Goal: Information Seeking & Learning: Check status

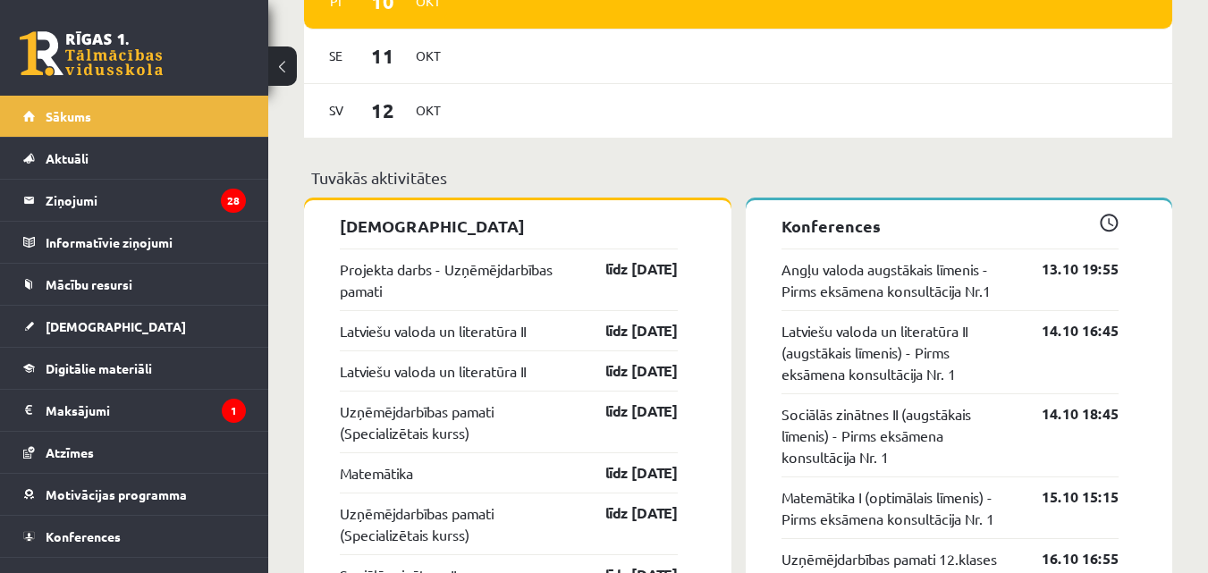
scroll to position [1460, 0]
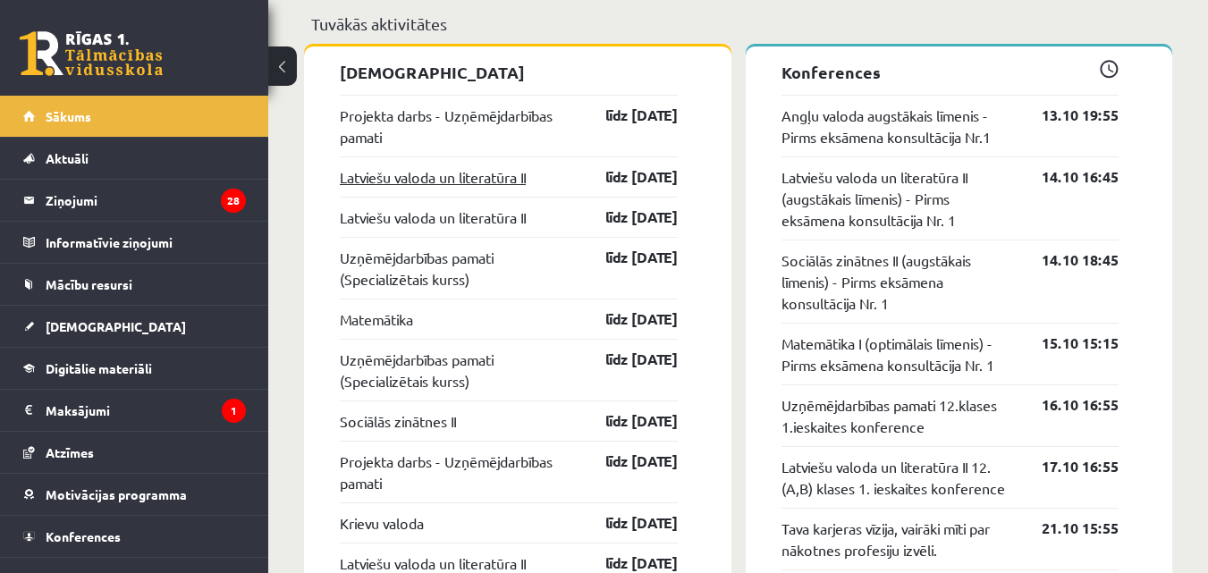
click at [515, 180] on link "Latviešu valoda un literatūra II" at bounding box center [433, 176] width 186 height 21
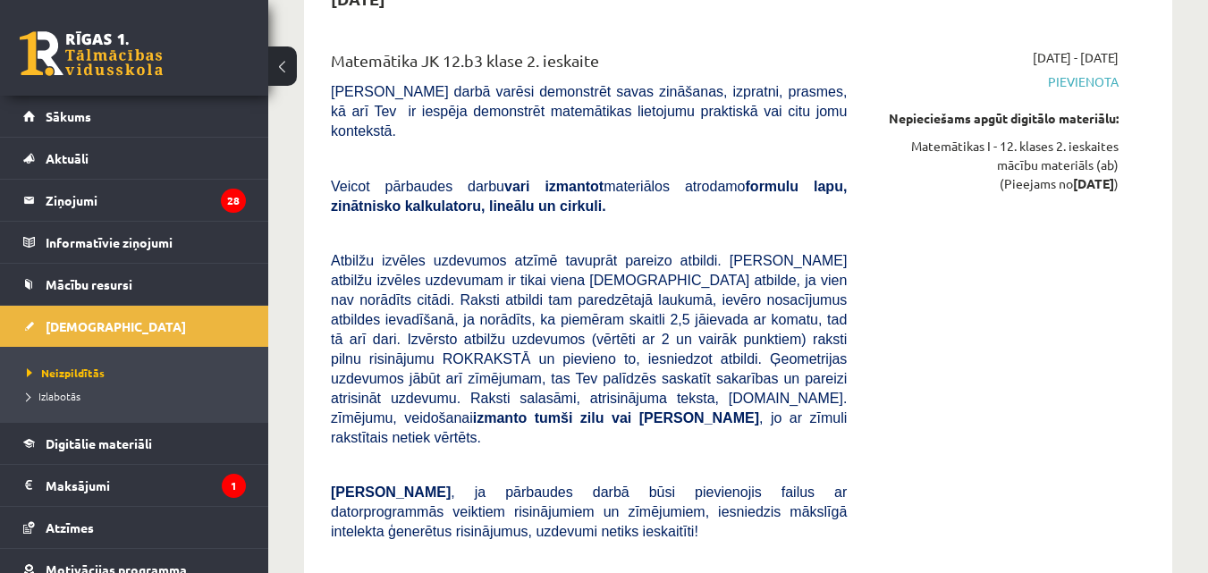
scroll to position [1669, 0]
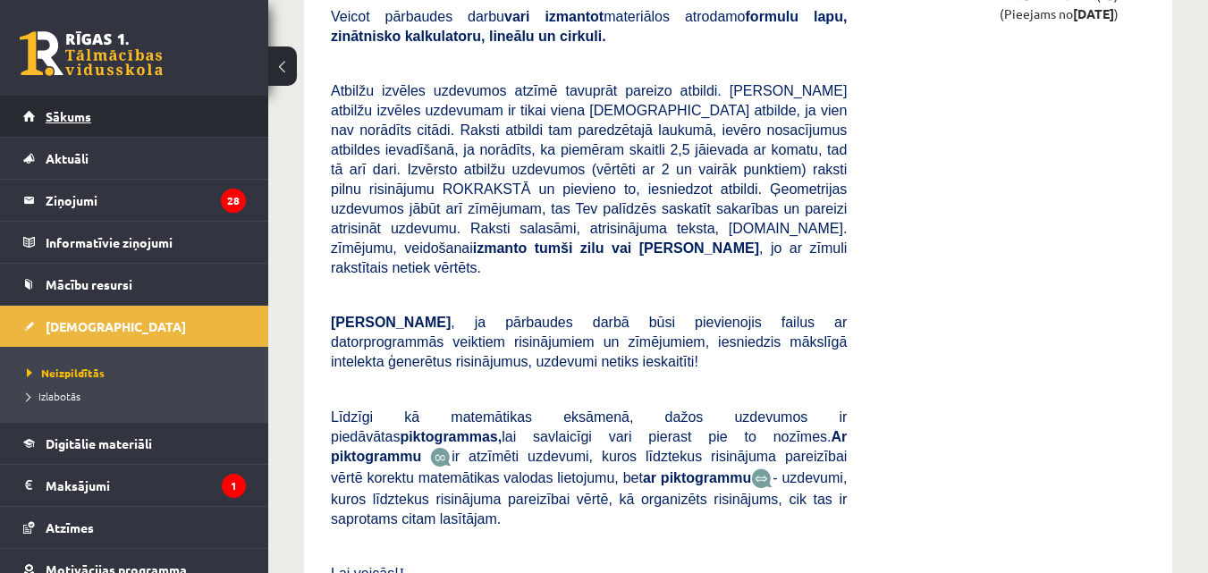
click at [80, 97] on link "Sākums" at bounding box center [134, 116] width 223 height 41
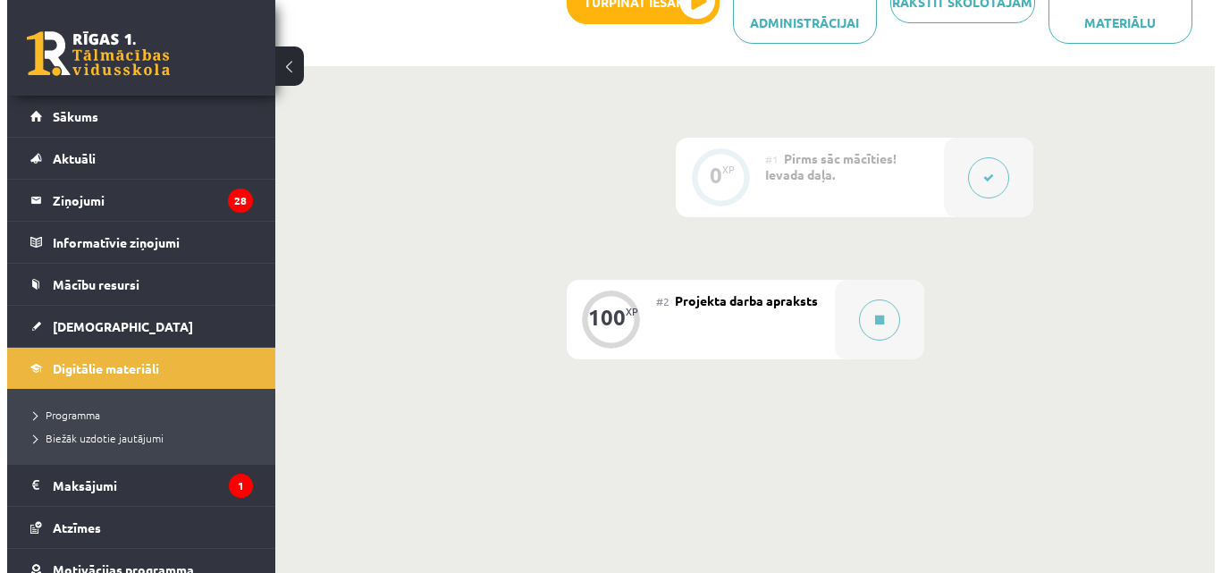
scroll to position [484, 0]
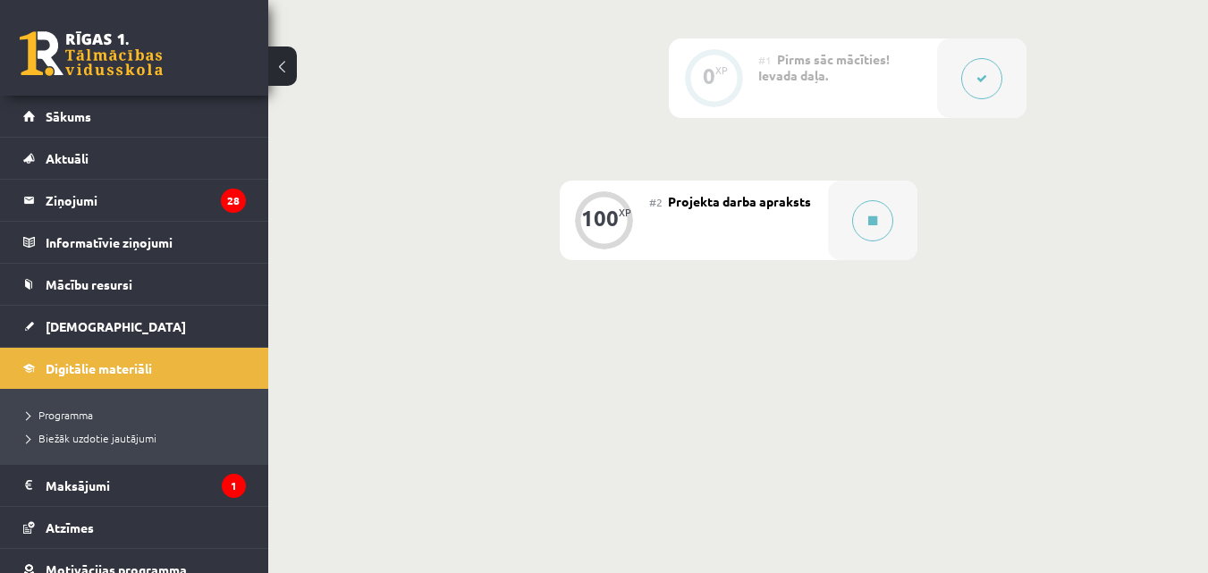
click at [737, 199] on span "Projekta darba apraksts" at bounding box center [739, 201] width 143 height 16
click at [894, 204] on div at bounding box center [872, 221] width 89 height 80
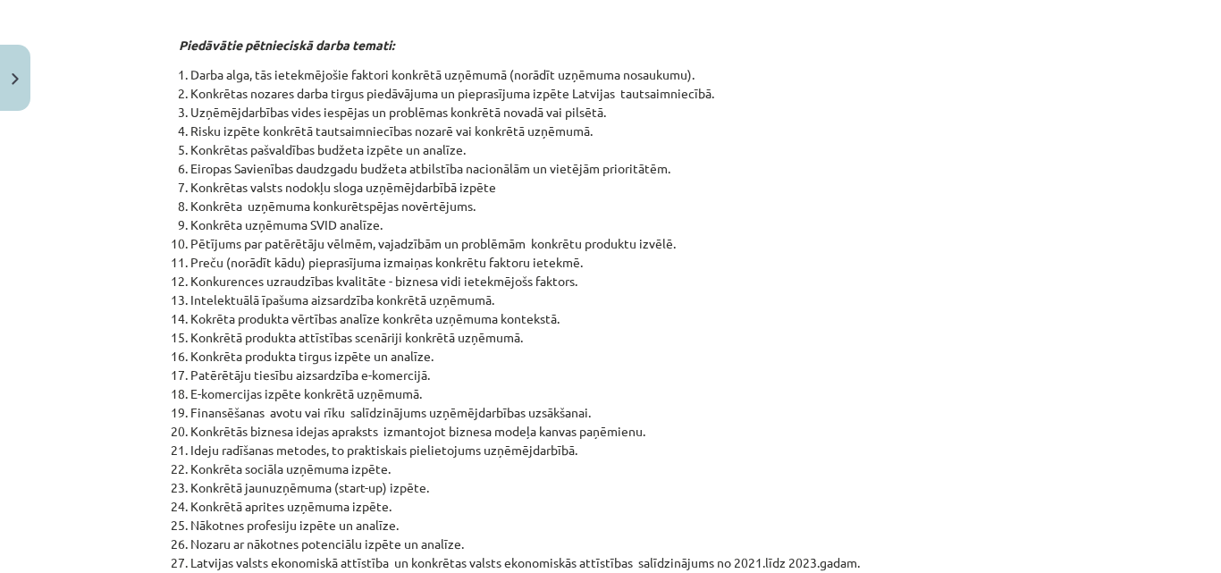
scroll to position [906, 0]
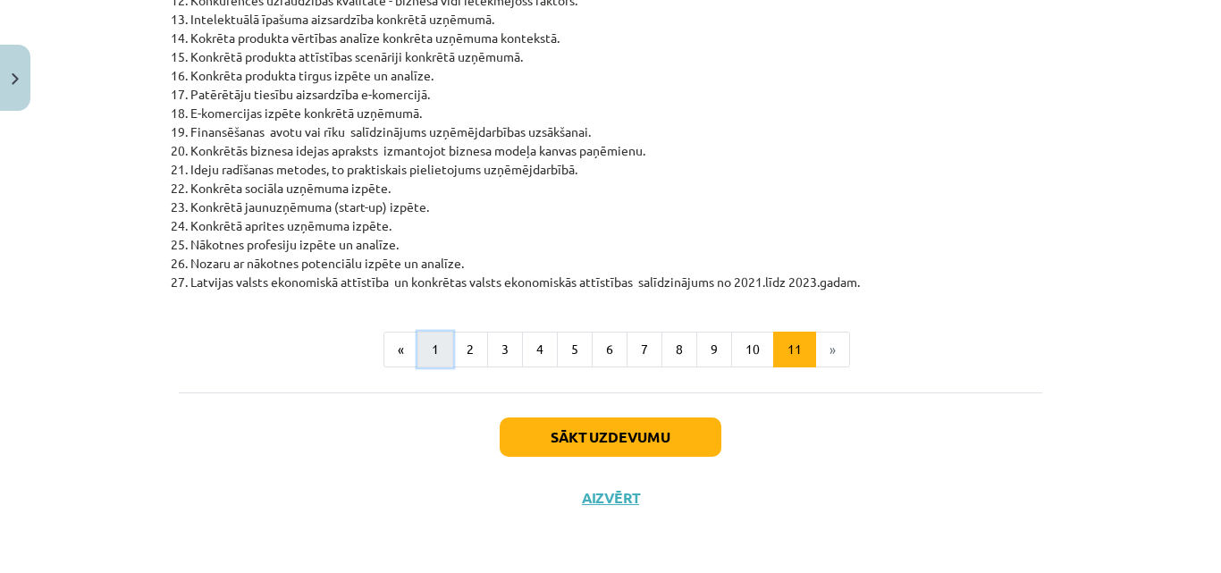
click at [428, 342] on button "1" at bounding box center [435, 350] width 36 height 36
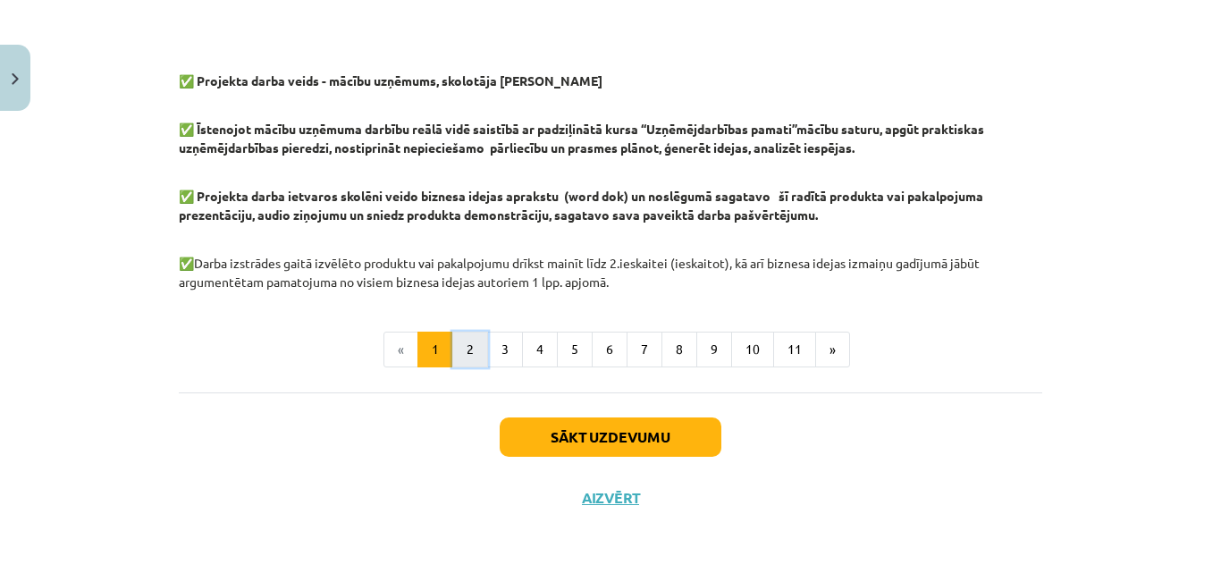
click at [477, 348] on button "2" at bounding box center [470, 350] width 36 height 36
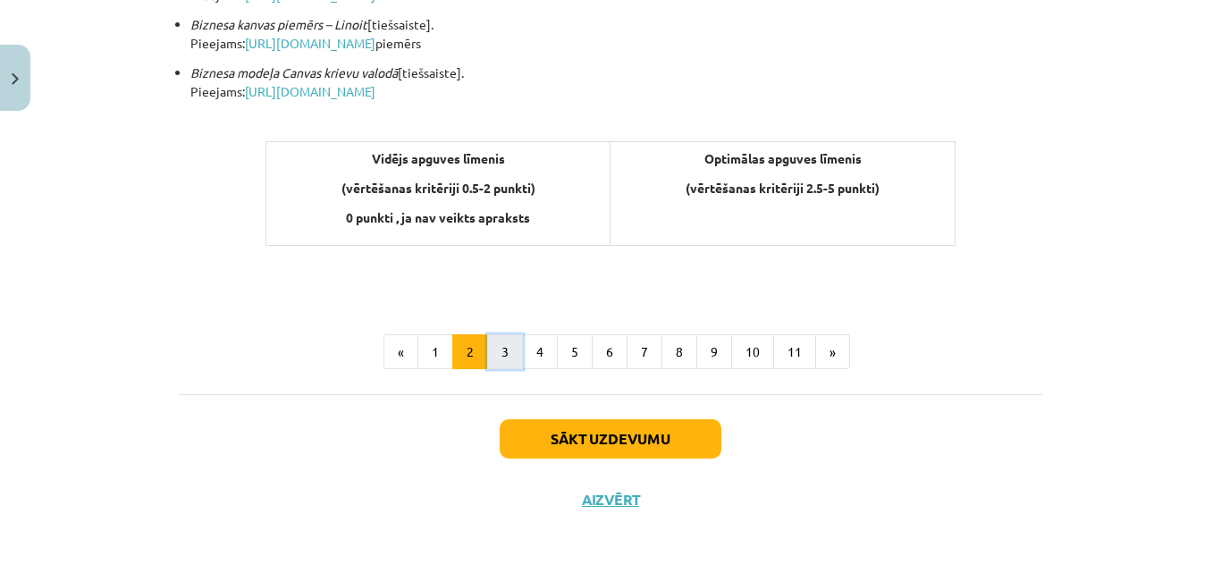
click at [504, 352] on button "3" at bounding box center [505, 352] width 36 height 36
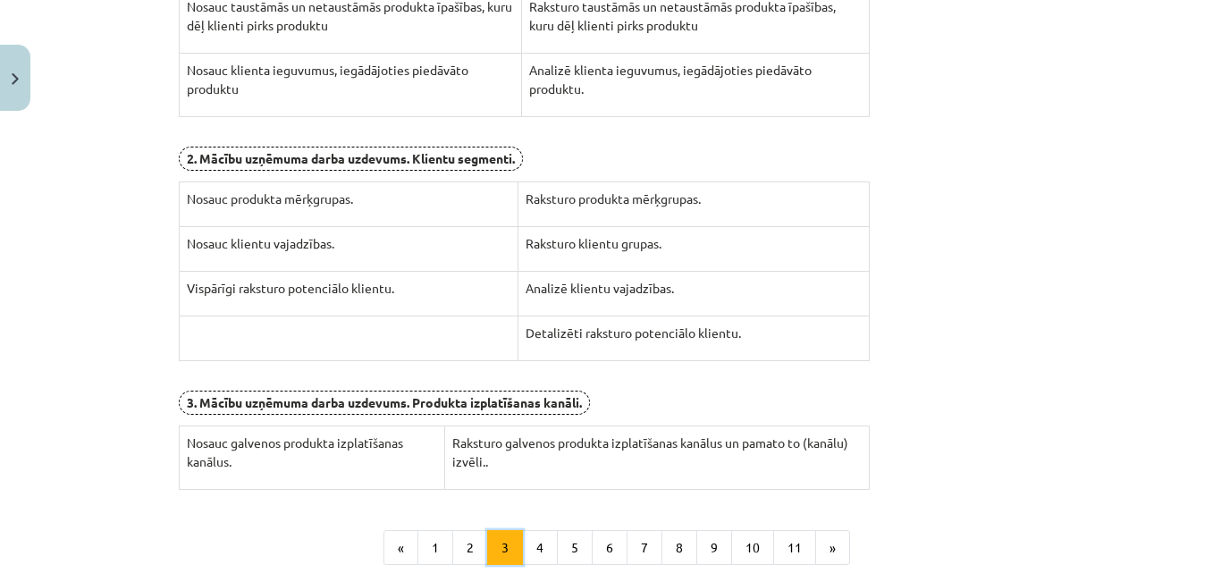
scroll to position [735, 0]
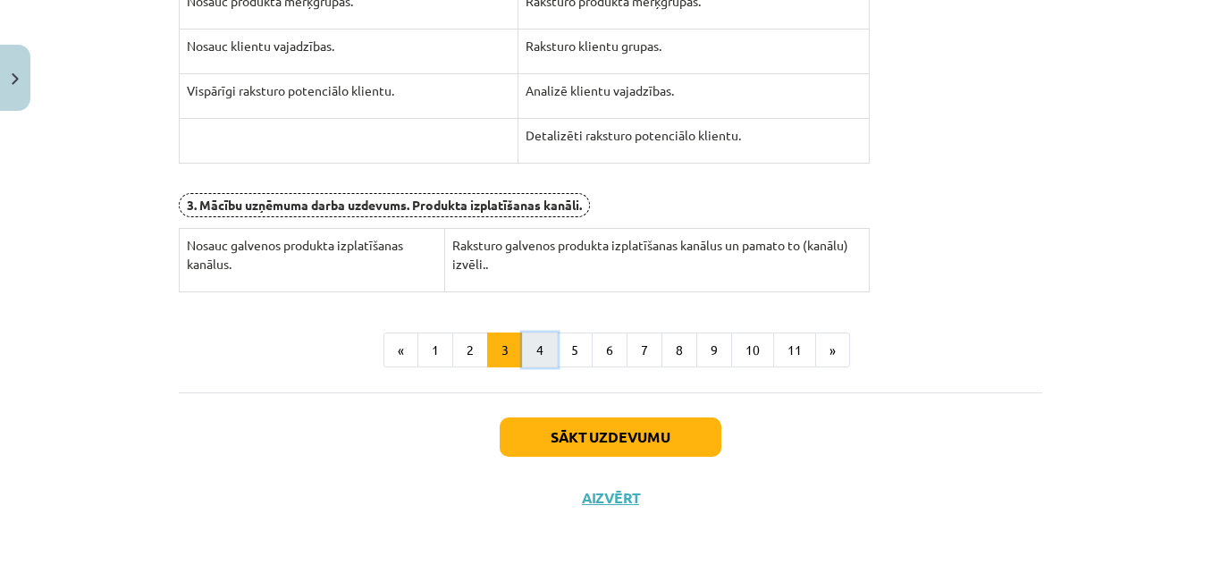
click at [534, 343] on button "4" at bounding box center [540, 351] width 36 height 36
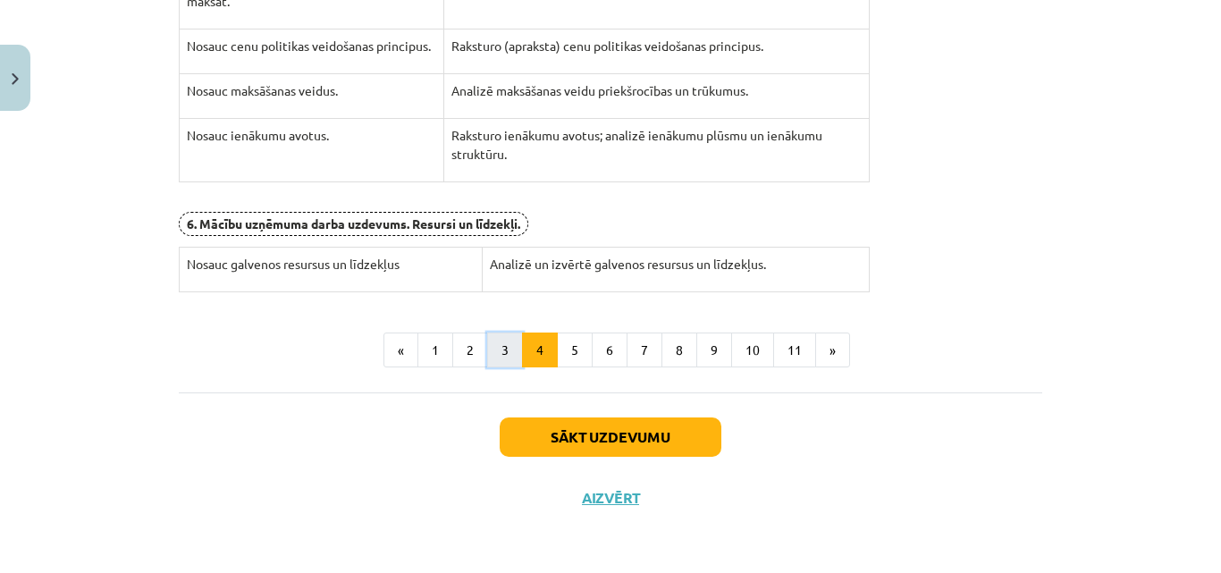
click at [502, 350] on button "3" at bounding box center [505, 351] width 36 height 36
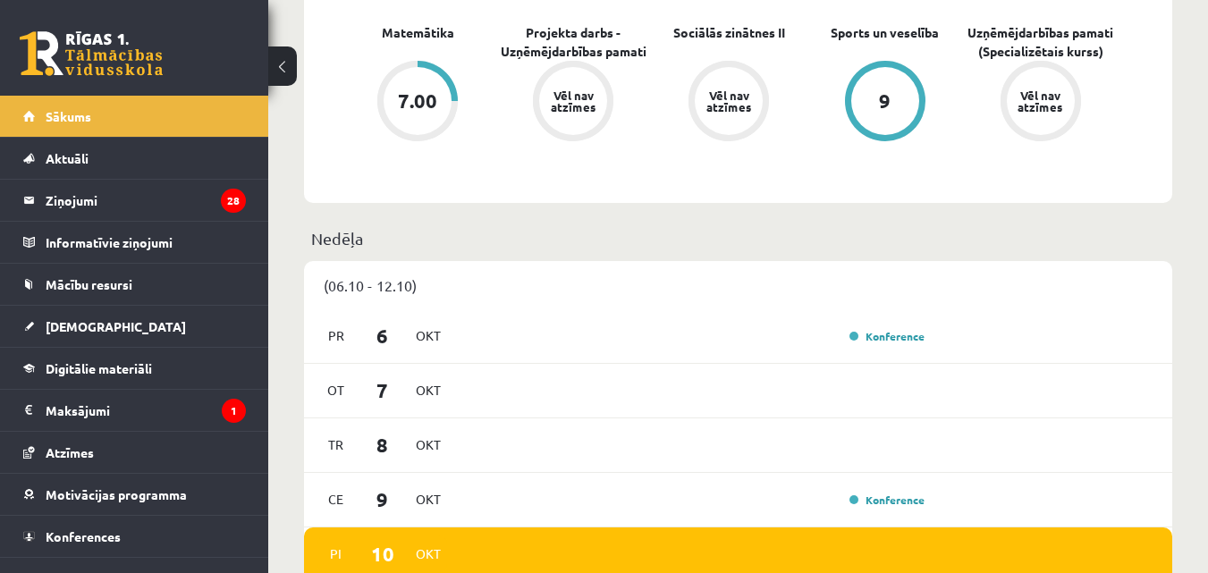
scroll to position [563, 0]
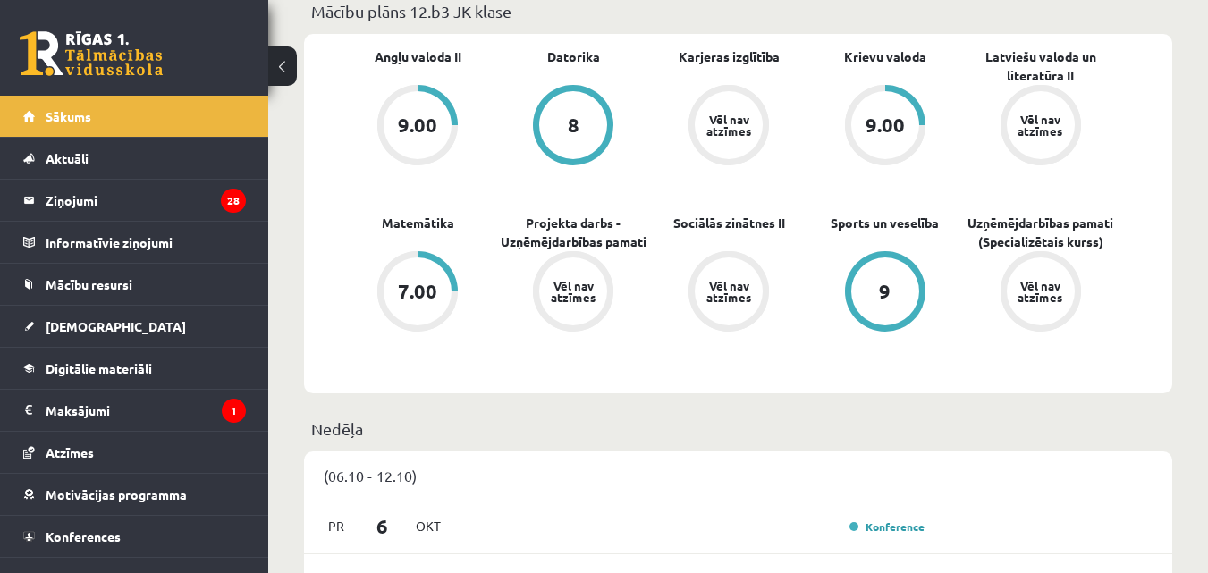
click at [742, 114] on div "Vēl nav atzīmes" at bounding box center [729, 125] width 50 height 23
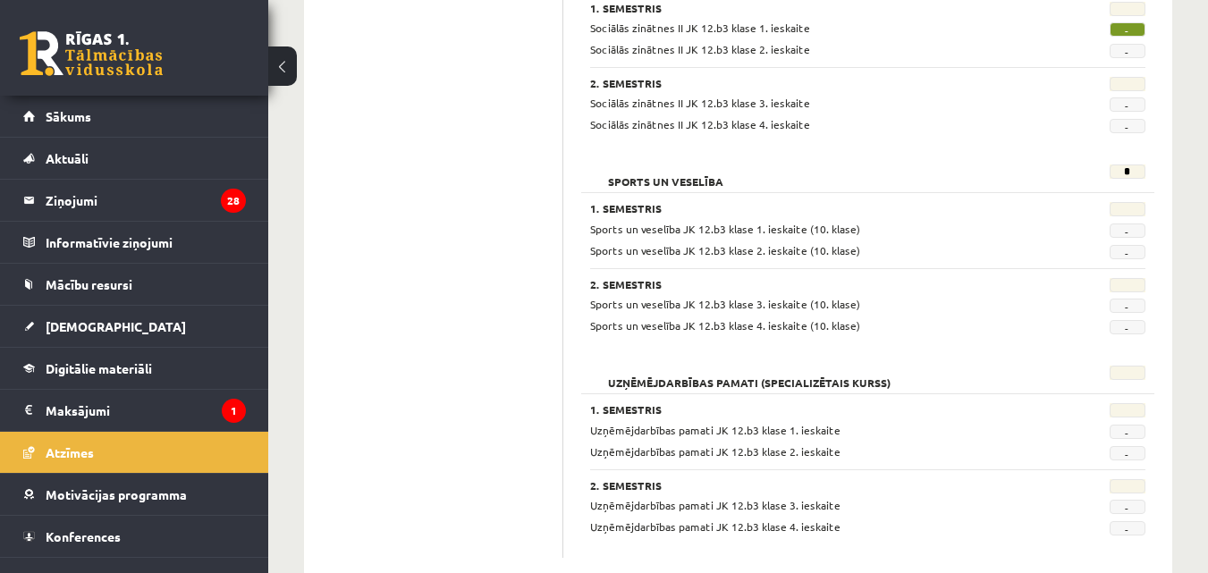
scroll to position [1574, 0]
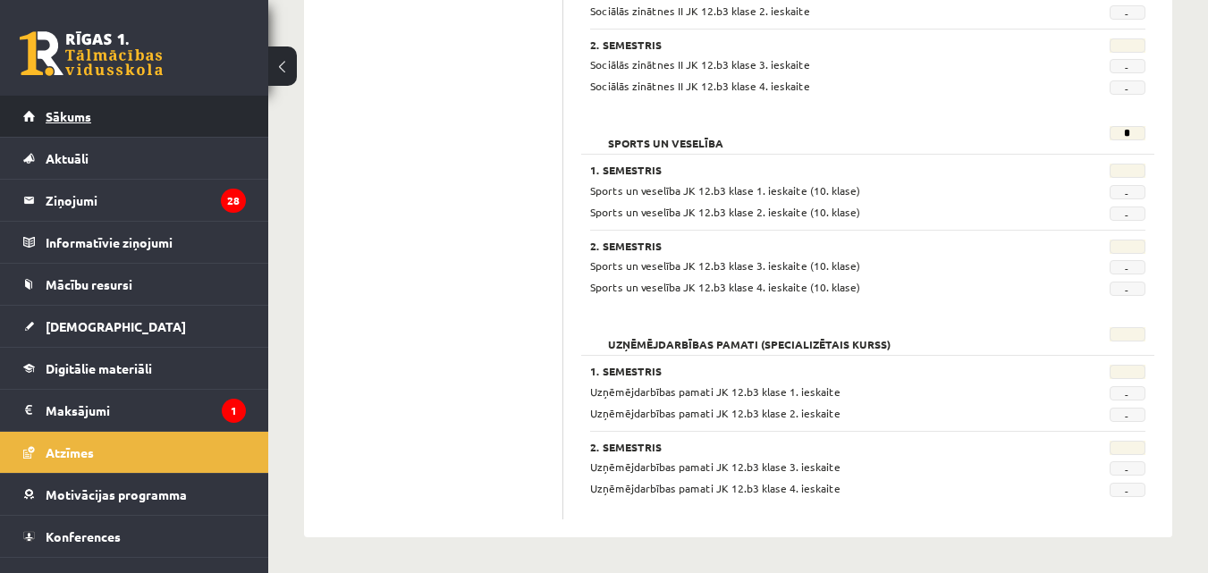
click at [102, 99] on link "Sākums" at bounding box center [134, 116] width 223 height 41
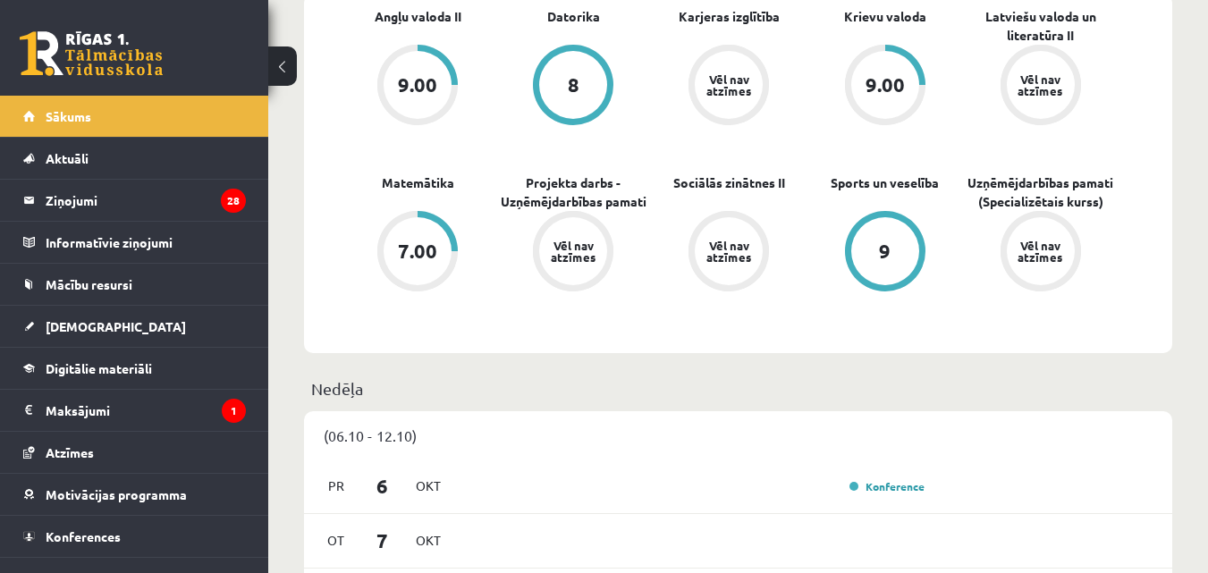
scroll to position [563, 0]
